Goal: Task Accomplishment & Management: Manage account settings

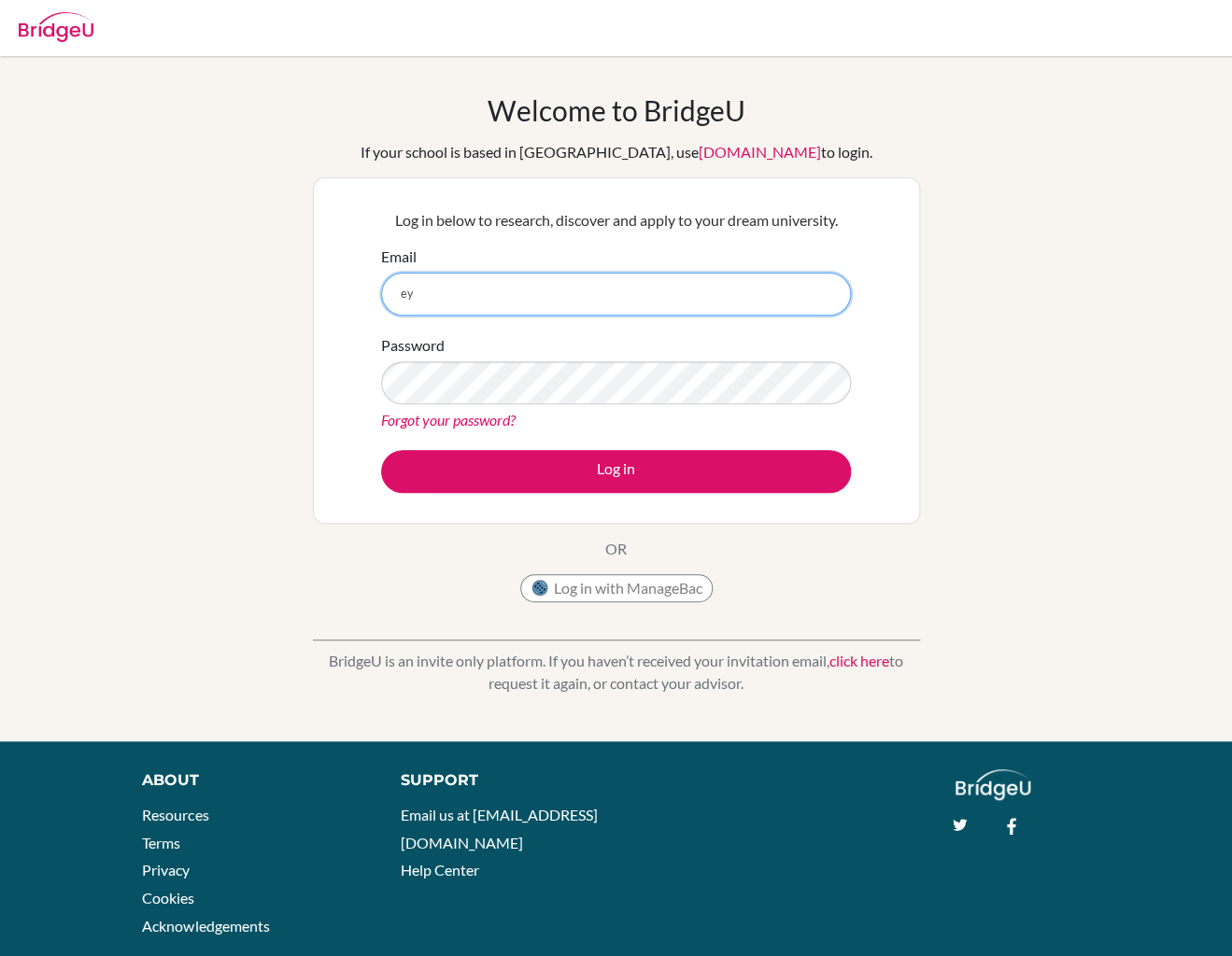
click at [554, 280] on input "ey" at bounding box center [615, 294] width 470 height 43
click at [554, 280] on input "a" at bounding box center [615, 294] width 470 height 43
type input "a"
type input "eyad.zidan@amg.sch.ae"
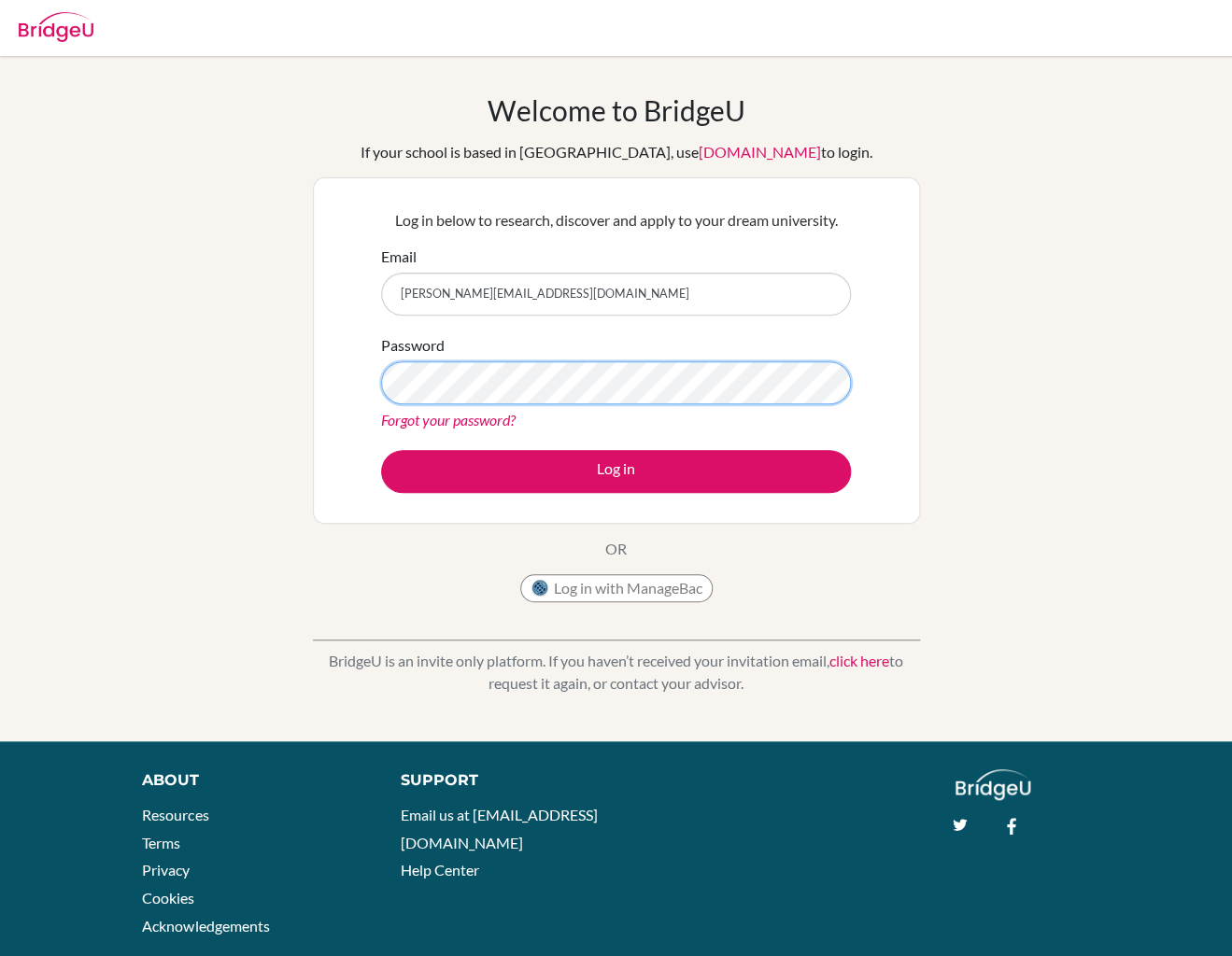
click at [381, 450] on button "Log in" at bounding box center [615, 470] width 470 height 43
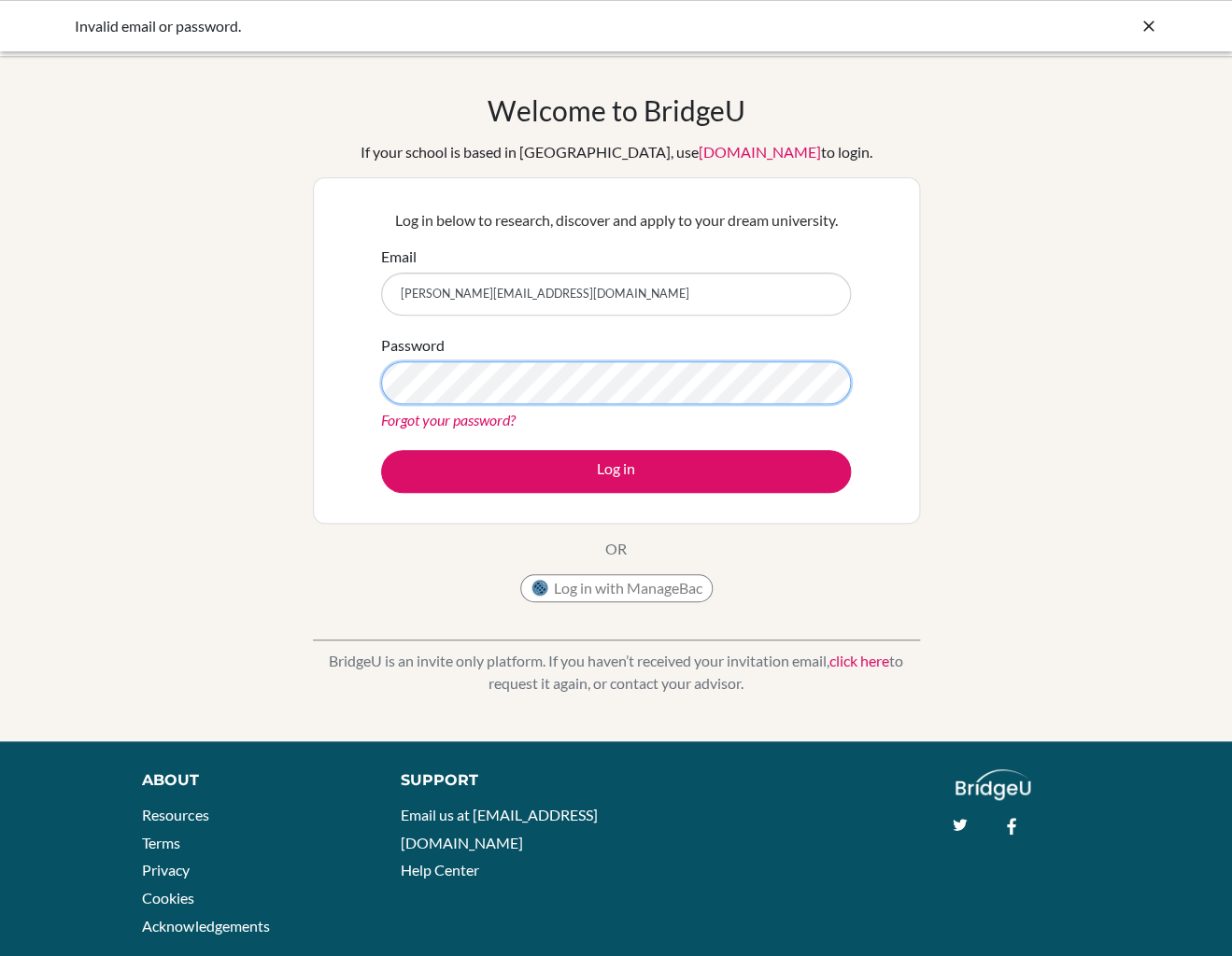
click at [381, 450] on button "Log in" at bounding box center [615, 470] width 470 height 43
click at [703, 350] on div "Password Forgot your password?" at bounding box center [615, 383] width 470 height 97
click at [686, 384] on div "Password Forgot your password?" at bounding box center [615, 383] width 470 height 97
click at [381, 450] on button "Log in" at bounding box center [615, 470] width 470 height 43
click at [436, 505] on div "Log in below to research, discover and apply to your dream university. Email [P…" at bounding box center [616, 350] width 607 height 347
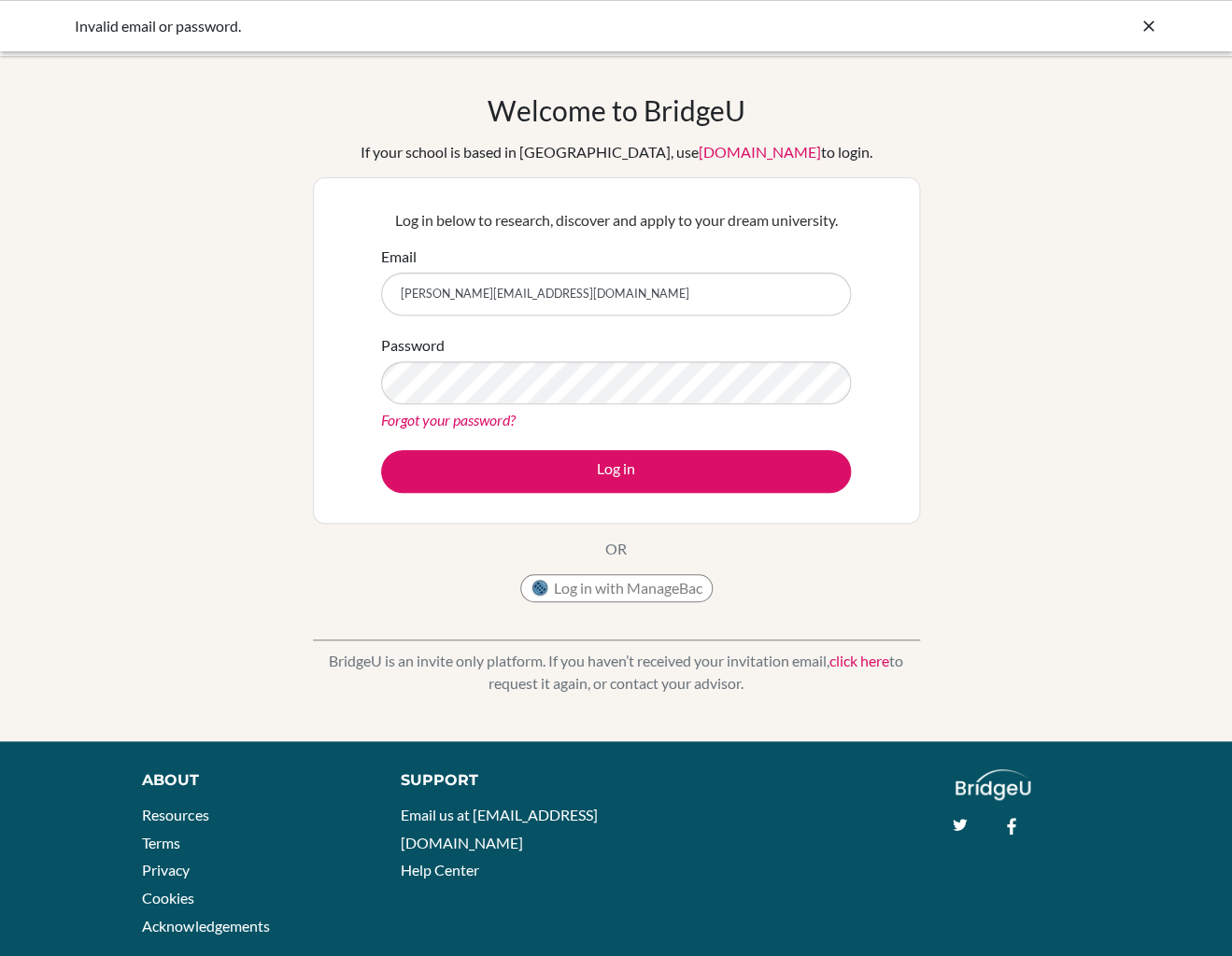
click at [431, 412] on link "Forgot your password?" at bounding box center [448, 419] width 134 height 18
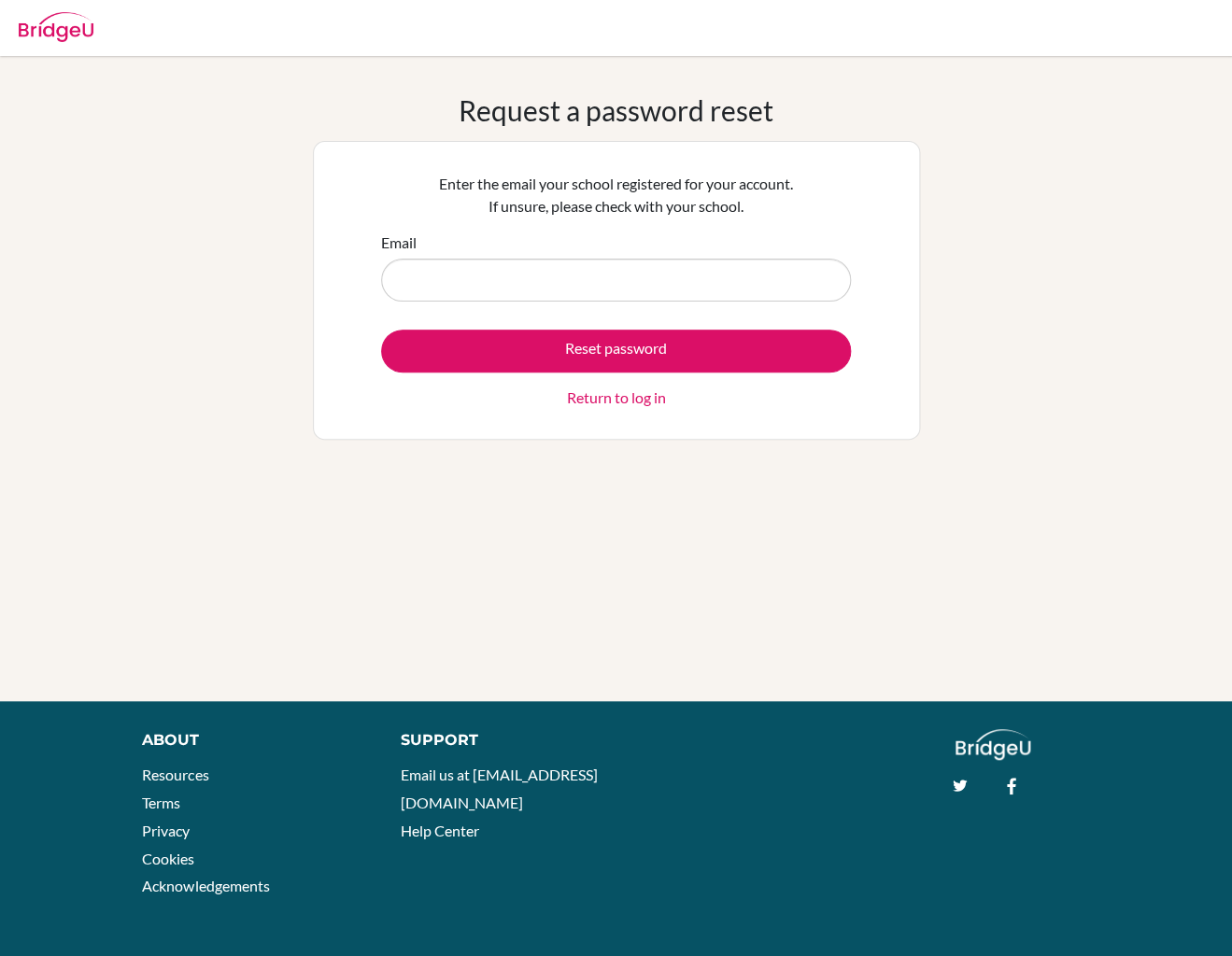
type input "e"
type input "[PERSON_NAME][EMAIL_ADDRESS][DOMAIN_NAME]"
click at [381, 330] on button "Reset password" at bounding box center [615, 350] width 470 height 43
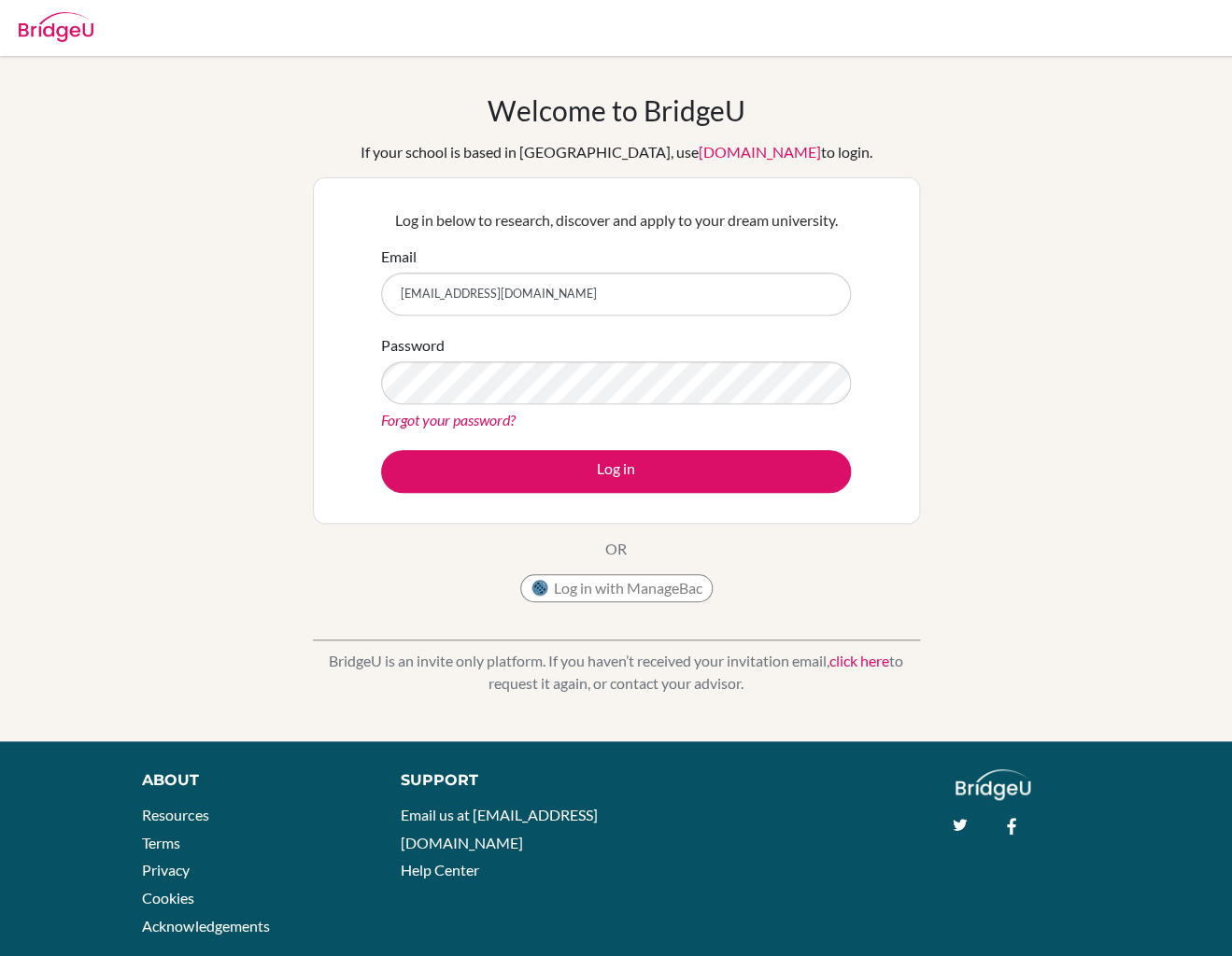
type input "[EMAIL_ADDRESS][DOMAIN_NAME]"
click at [381, 450] on button "Log in" at bounding box center [615, 470] width 470 height 43
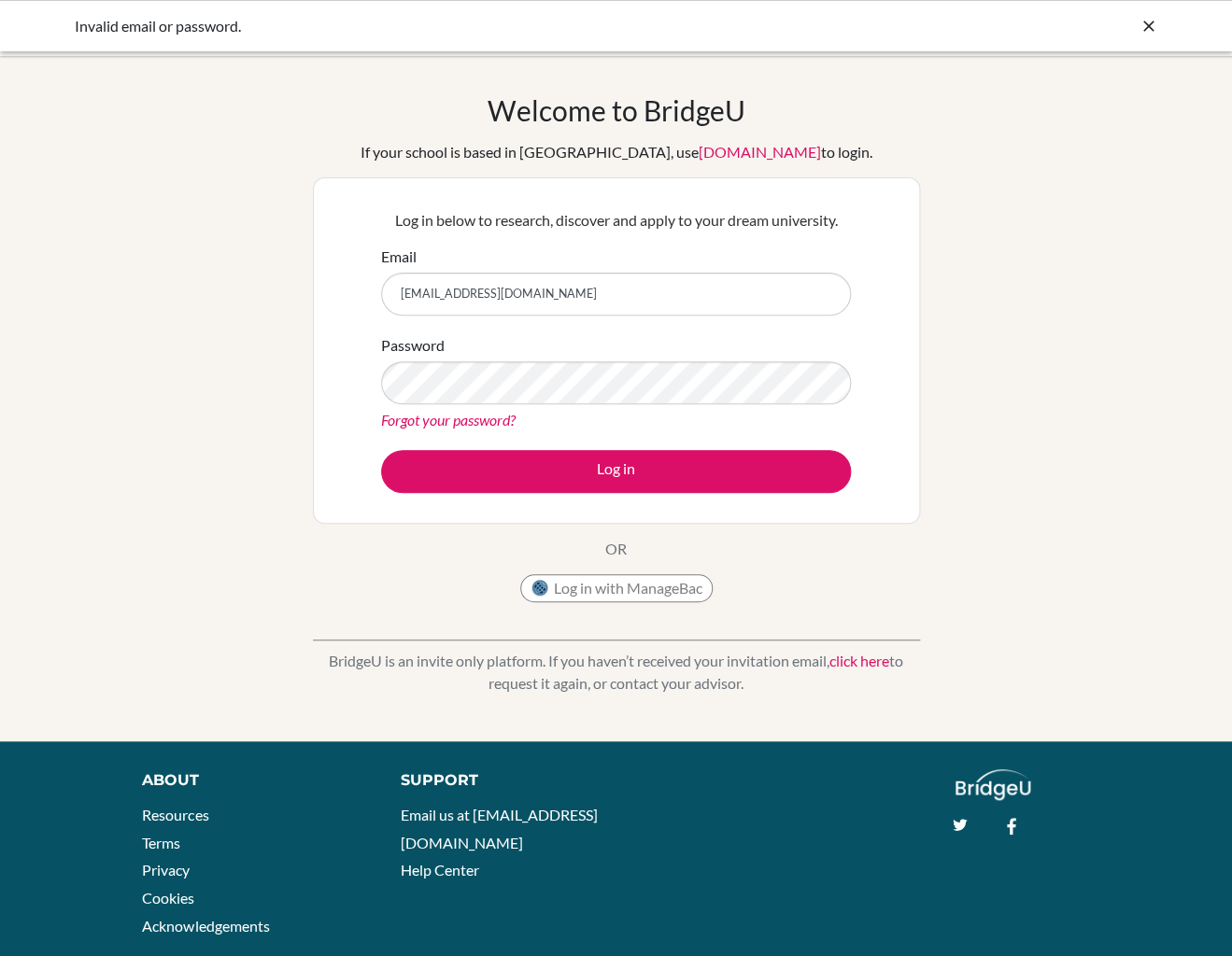
click at [381, 450] on button "Log in" at bounding box center [615, 470] width 470 height 43
